Goal: Information Seeking & Learning: Learn about a topic

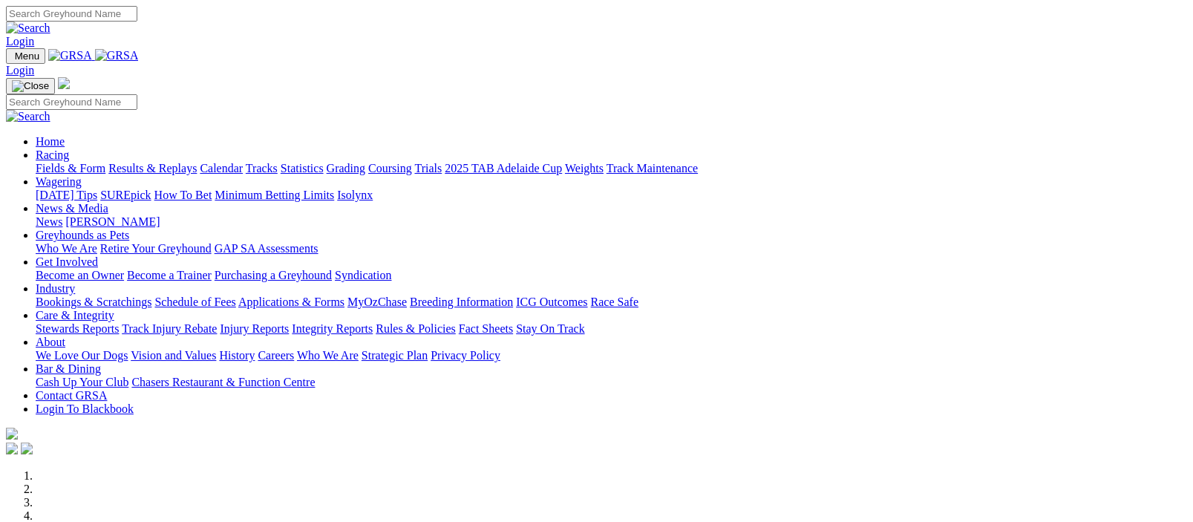
click at [69, 148] on link "Racing" at bounding box center [52, 154] width 33 height 13
drag, startPoint x: 0, startPoint y: 0, endPoint x: 283, endPoint y: 54, distance: 288.0
click at [69, 148] on link "Racing" at bounding box center [52, 154] width 33 height 13
click at [139, 56] on img at bounding box center [117, 55] width 44 height 13
click at [69, 148] on link "Racing" at bounding box center [52, 154] width 33 height 13
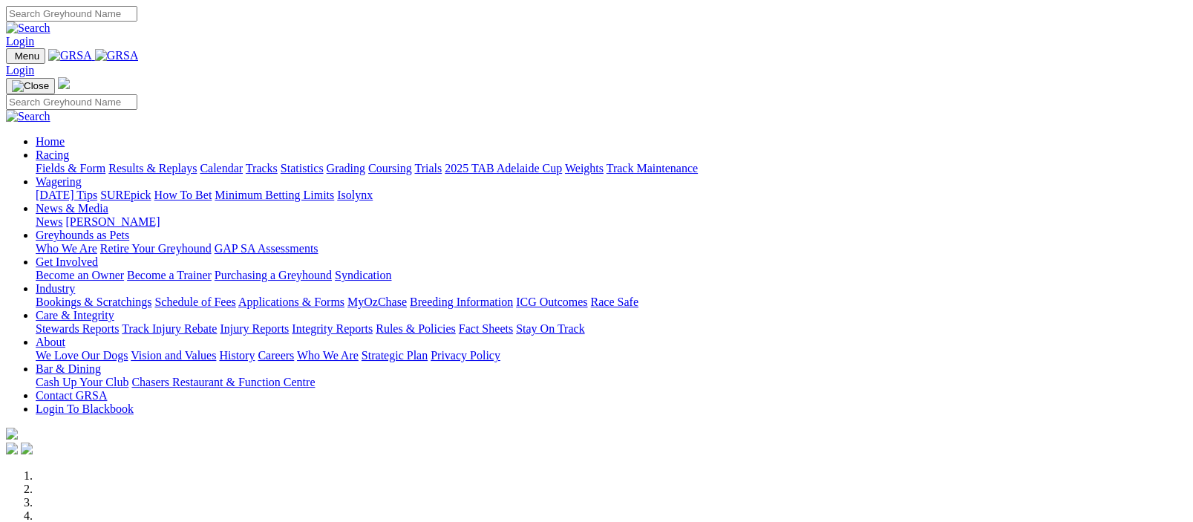
click at [69, 148] on link "Racing" at bounding box center [52, 154] width 33 height 13
click at [61, 162] on link "Fields & Form" at bounding box center [71, 168] width 70 height 13
